Goal: Task Accomplishment & Management: Use online tool/utility

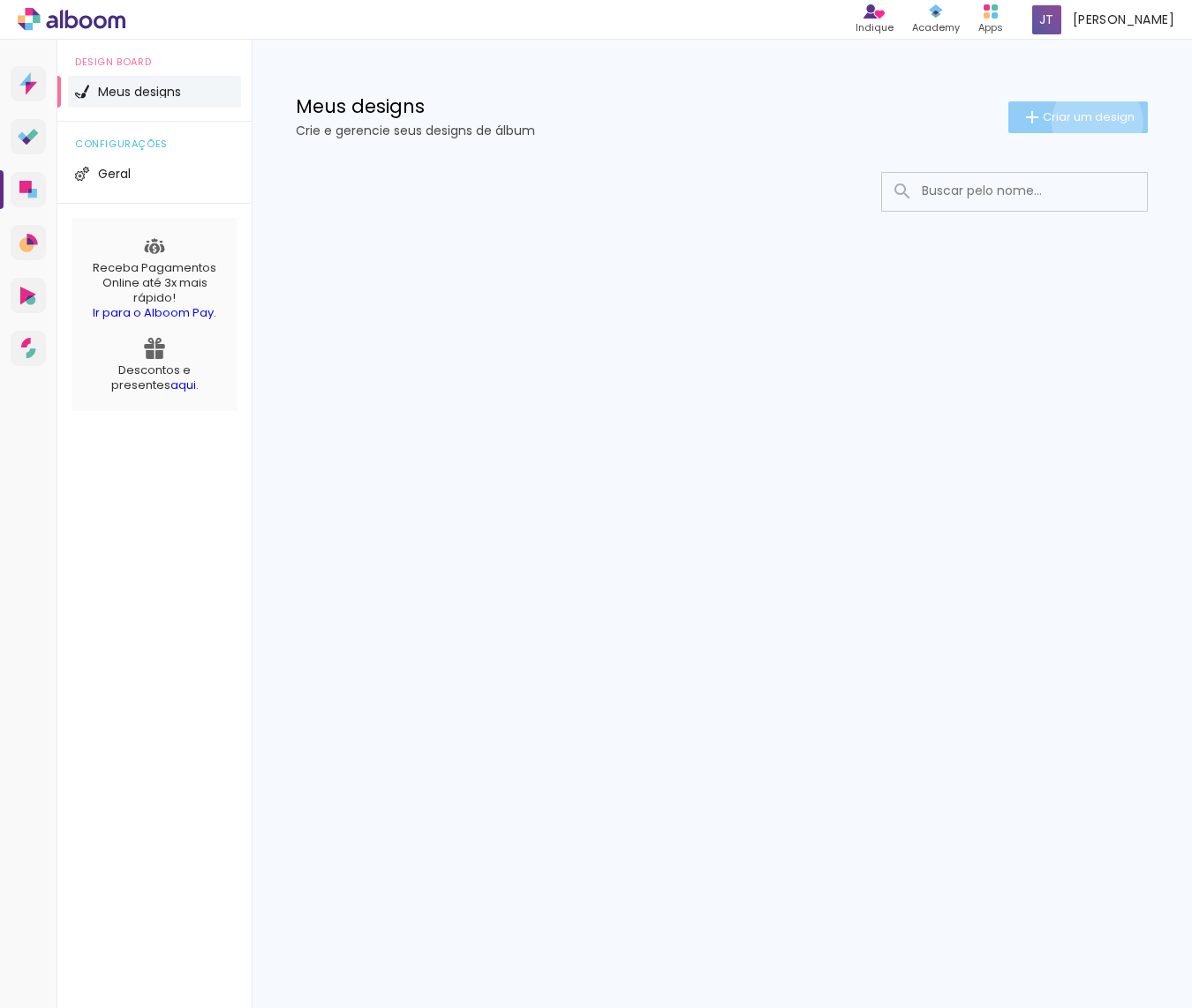
click at [1093, 122] on span "Criar um design" at bounding box center [1088, 117] width 92 height 12
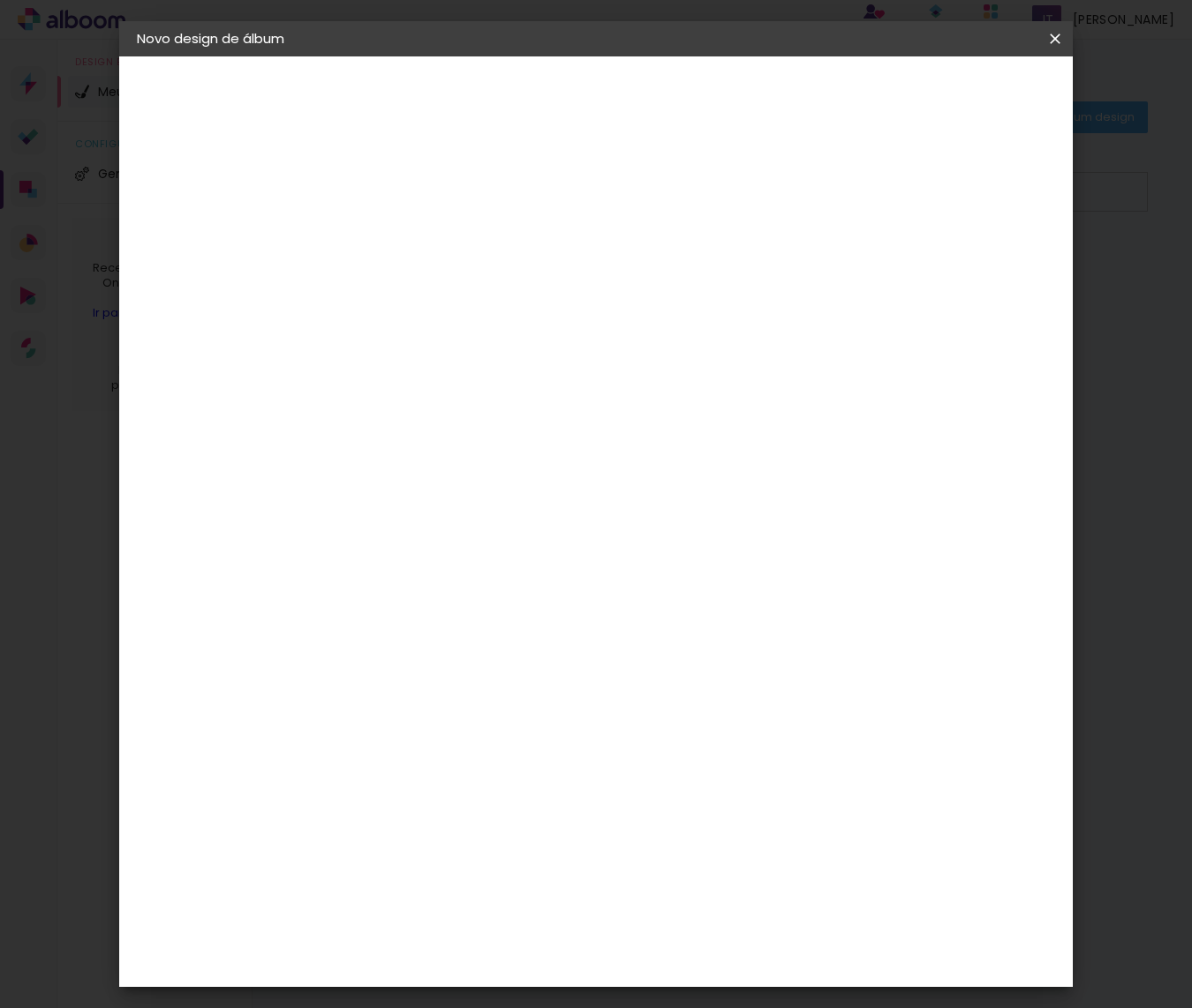
click at [1055, 41] on iron-icon at bounding box center [1055, 39] width 21 height 17
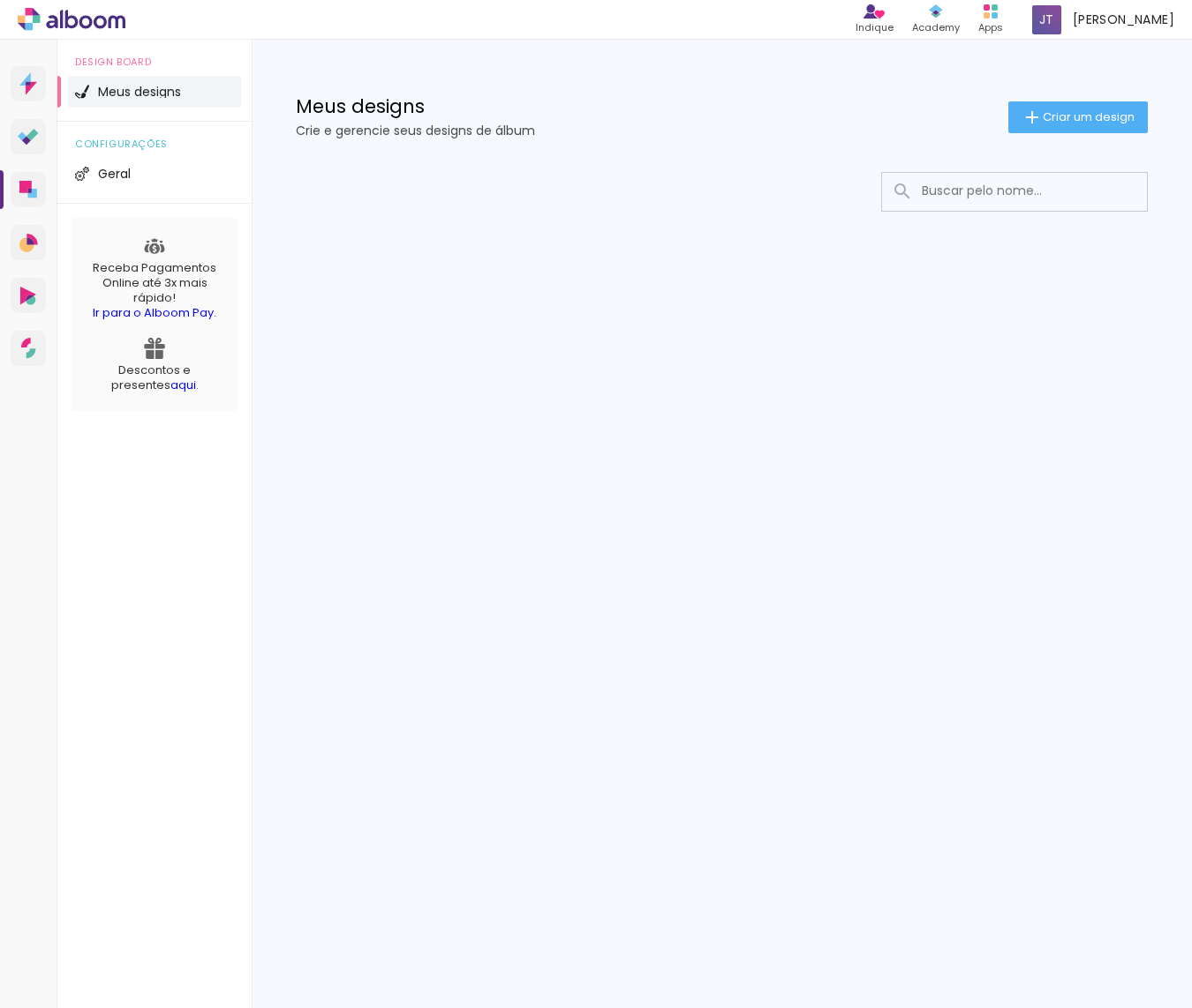
click at [60, 17] on icon at bounding box center [61, 18] width 3 height 18
click at [24, 78] on icon at bounding box center [28, 84] width 17 height 23
